Goal: Transaction & Acquisition: Subscribe to service/newsletter

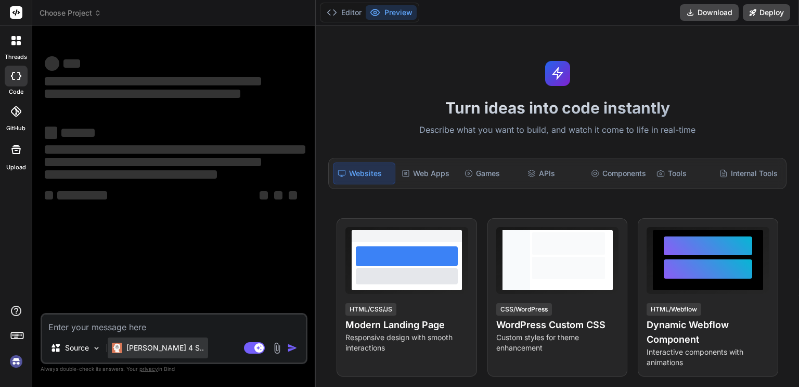
click at [146, 345] on p "[PERSON_NAME] 4 S.." at bounding box center [165, 347] width 78 height 10
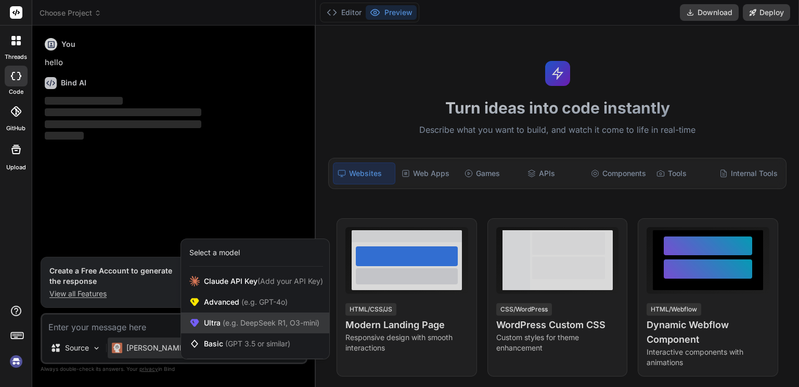
click at [302, 324] on span "(e.g. DeepSeek R1, O3-mini)" at bounding box center [270, 322] width 99 height 9
type textarea "x"
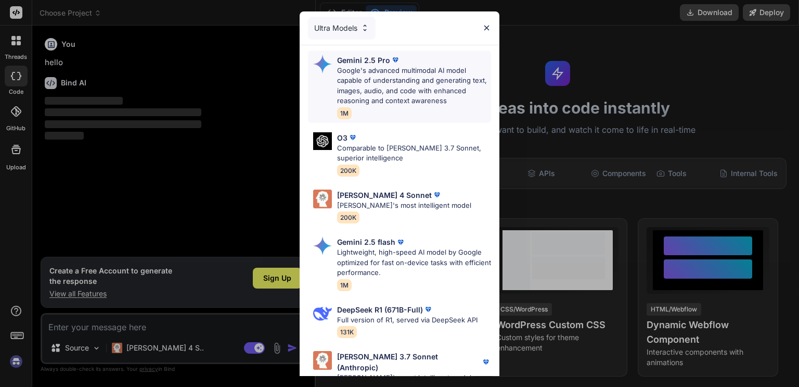
click at [364, 81] on p "Google's advanced multimodal AI model capable of understanding and generating t…" at bounding box center [414, 86] width 154 height 41
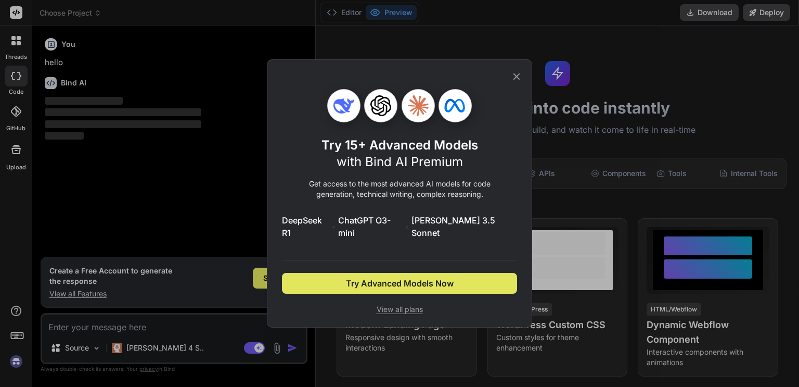
click at [402, 277] on span "Try Advanced Models Now" at bounding box center [400, 283] width 108 height 12
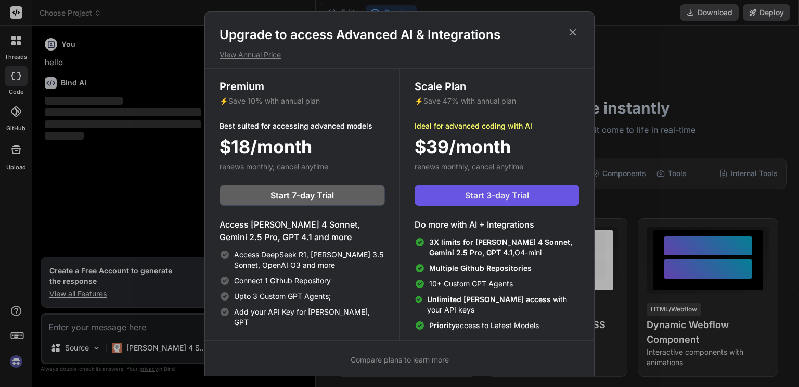
click at [465, 200] on span "Start 3-day Trial" at bounding box center [497, 195] width 64 height 12
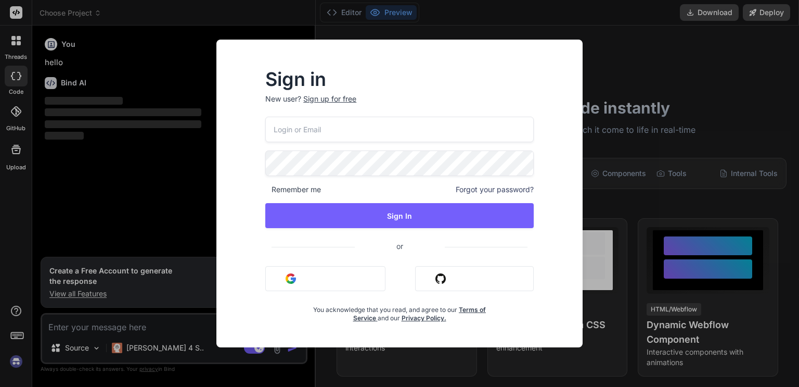
click at [381, 278] on button "Sign in with Google" at bounding box center [325, 278] width 120 height 25
drag, startPoint x: 381, startPoint y: 278, endPoint x: 434, endPoint y: 239, distance: 66.3
click at [434, 239] on div "Remember me Forgot your password? Sign In or Sign in with Google Sign in with G…" at bounding box center [399, 219] width 268 height 205
click at [344, 281] on button "Sign in with Google" at bounding box center [325, 278] width 120 height 25
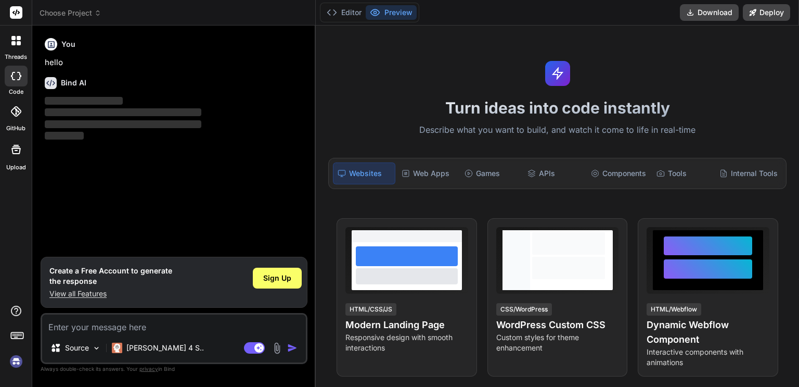
click at [179, 330] on textarea at bounding box center [174, 323] width 264 height 19
click at [19, 81] on div at bounding box center [16, 76] width 23 height 21
click at [15, 47] on div at bounding box center [16, 41] width 22 height 22
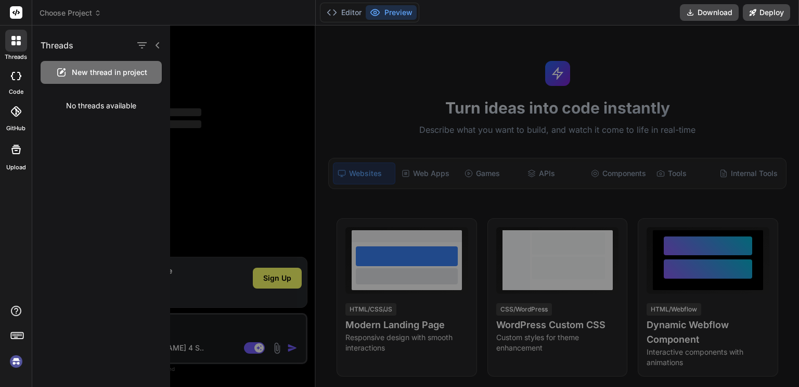
click at [15, 75] on icon at bounding box center [16, 76] width 10 height 8
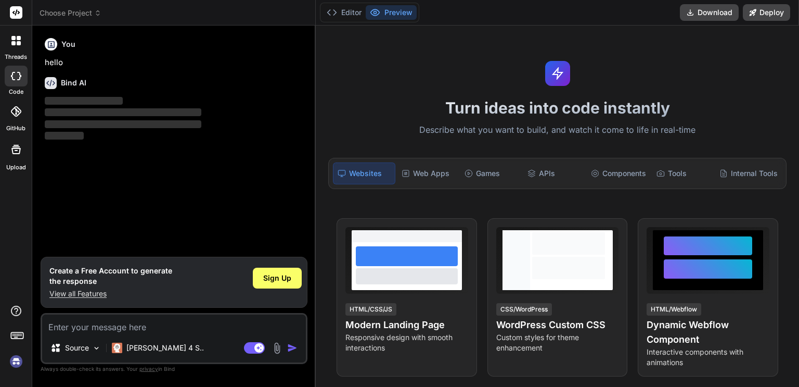
click at [157, 320] on textarea at bounding box center [174, 323] width 264 height 19
type textarea "c"
type textarea "x"
